Goal: Check status

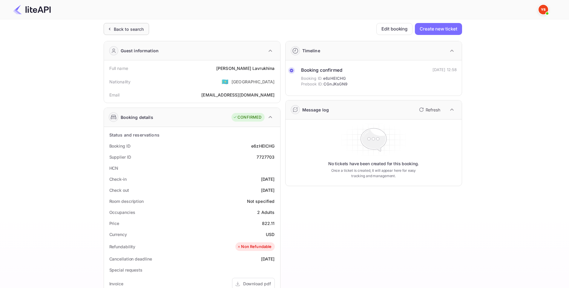
click at [124, 24] on div "Back to search" at bounding box center [126, 29] width 45 height 12
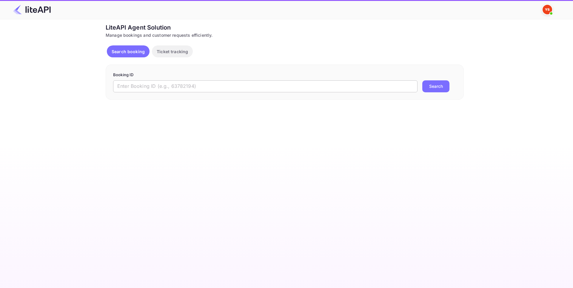
drag, startPoint x: 194, startPoint y: 89, endPoint x: 198, endPoint y: 88, distance: 4.0
click at [194, 89] on input "text" at bounding box center [265, 86] width 305 height 12
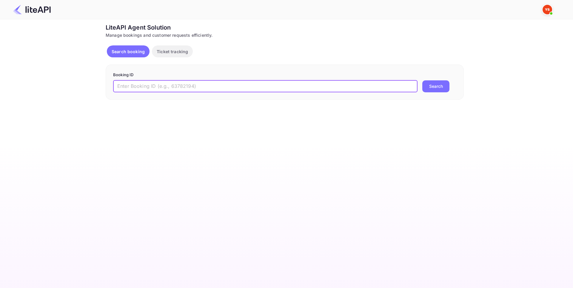
paste input "7177949"
type input "7177949"
click at [441, 86] on button "Search" at bounding box center [436, 86] width 27 height 12
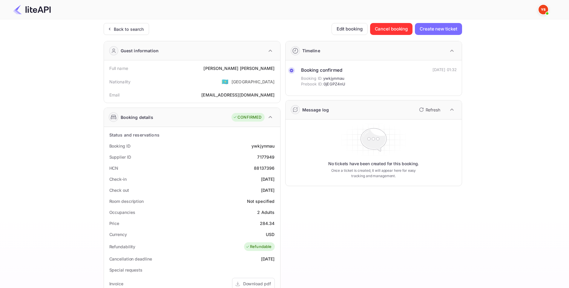
click at [263, 168] on div "88137396" at bounding box center [264, 168] width 21 height 6
click at [200, 153] on div "Supplier ID 7177949" at bounding box center [191, 156] width 171 height 11
click at [269, 156] on div "7177949" at bounding box center [265, 157] width 17 height 6
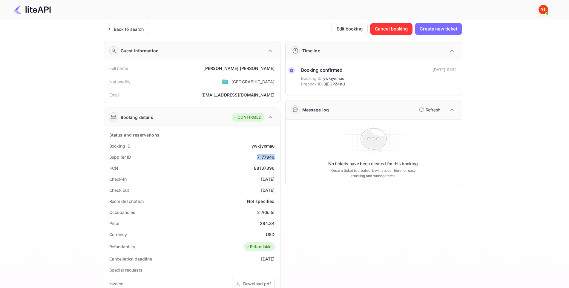
copy div "7177949"
drag, startPoint x: 104, startPoint y: 67, endPoint x: 274, endPoint y: 68, distance: 170.8
click at [274, 68] on div "Ticket Affiliate URL [URL][DOMAIN_NAME] Business partner name Nuitee Travel Cus…" at bounding box center [282, 225] width 551 height 404
copy div "Full name [PERSON_NAME]"
drag, startPoint x: 109, startPoint y: 156, endPoint x: 275, endPoint y: 186, distance: 168.2
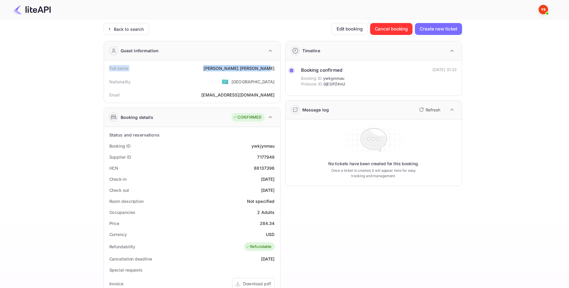
click at [275, 186] on div "Status and reservations Booking ID ywkjynmau Supplier ID 7177949 HCN 88137396 C…" at bounding box center [191, 274] width 171 height 291
copy div "Supplier ID 7177949 HCN 88137396 Check-in [DATE] Check out [DATE]"
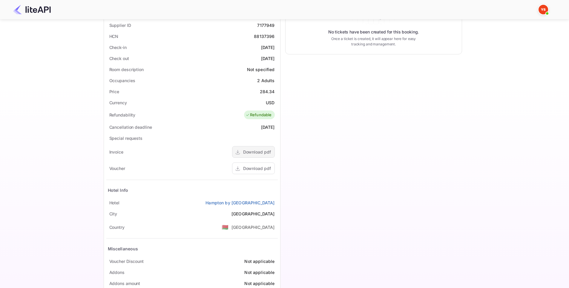
scroll to position [147, 0]
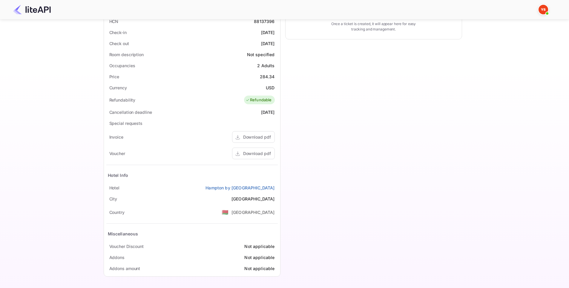
drag, startPoint x: 105, startPoint y: 188, endPoint x: 277, endPoint y: 186, distance: 172.0
click at [277, 186] on div "Status and reservations Booking ID ywkjynmau Supplier ID 7177949 HCN 88137396 C…" at bounding box center [192, 128] width 176 height 296
copy div "[GEOGRAPHIC_DATA] by [GEOGRAPHIC_DATA]"
